Goal: Browse casually

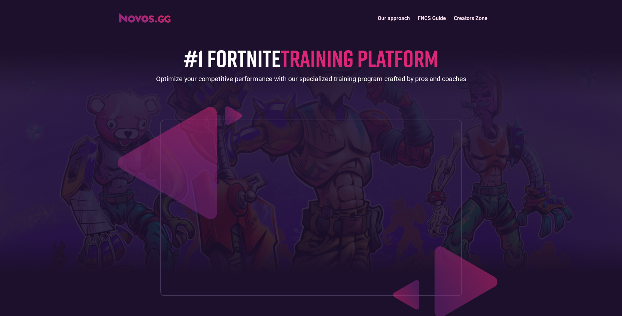
click at [161, 21] on img "home" at bounding box center [144, 17] width 51 height 9
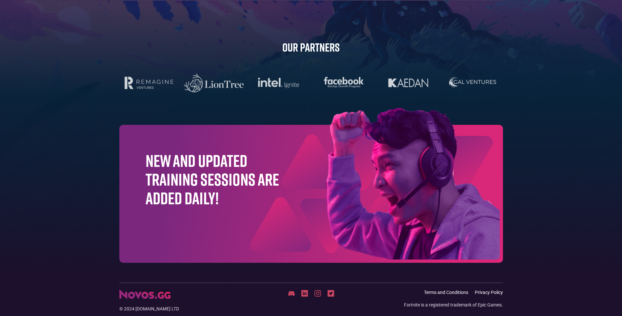
scroll to position [2048, 0]
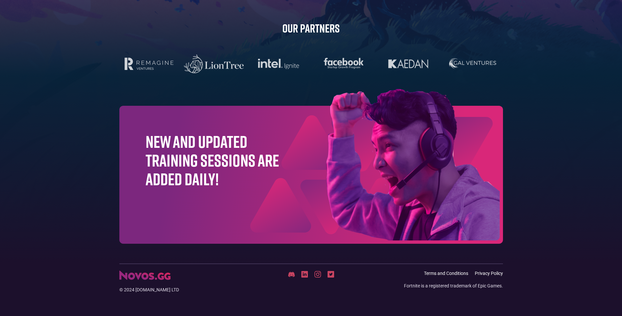
click at [364, 183] on img at bounding box center [380, 166] width 246 height 154
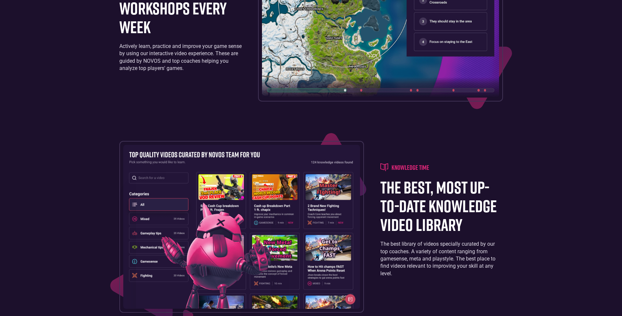
drag, startPoint x: 379, startPoint y: 66, endPoint x: 393, endPoint y: 64, distance: 14.2
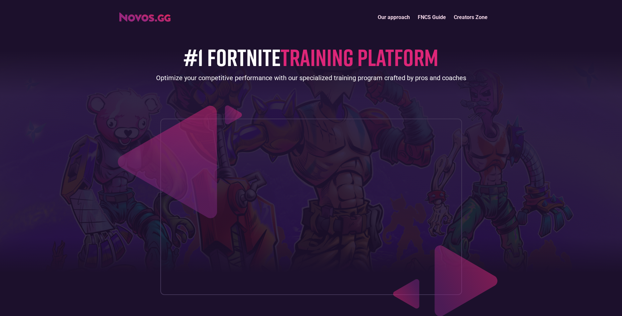
scroll to position [0, 0]
